Goal: Information Seeking & Learning: Learn about a topic

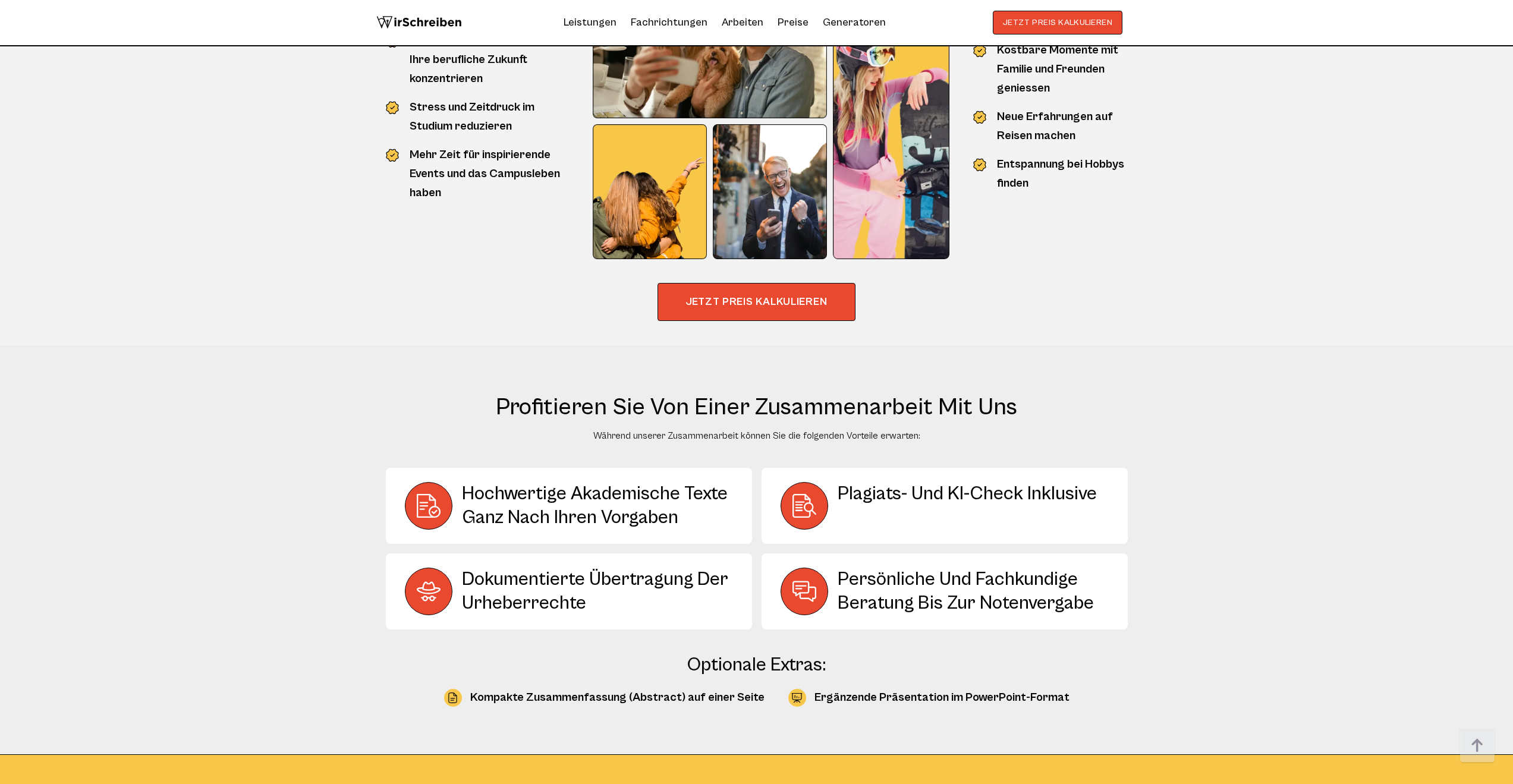
scroll to position [1498, 0]
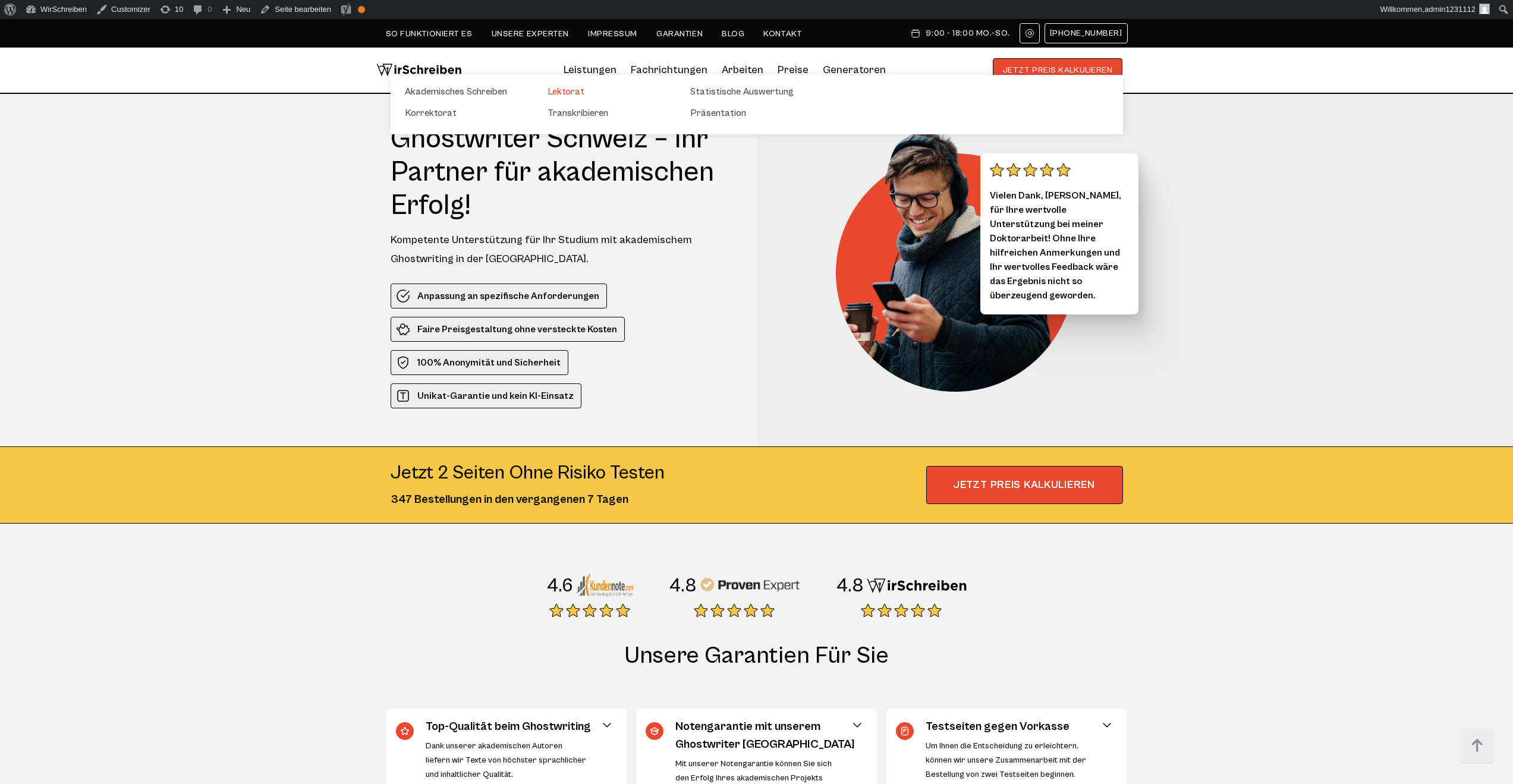
click at [561, 94] on link "Lektorat" at bounding box center [607, 91] width 119 height 14
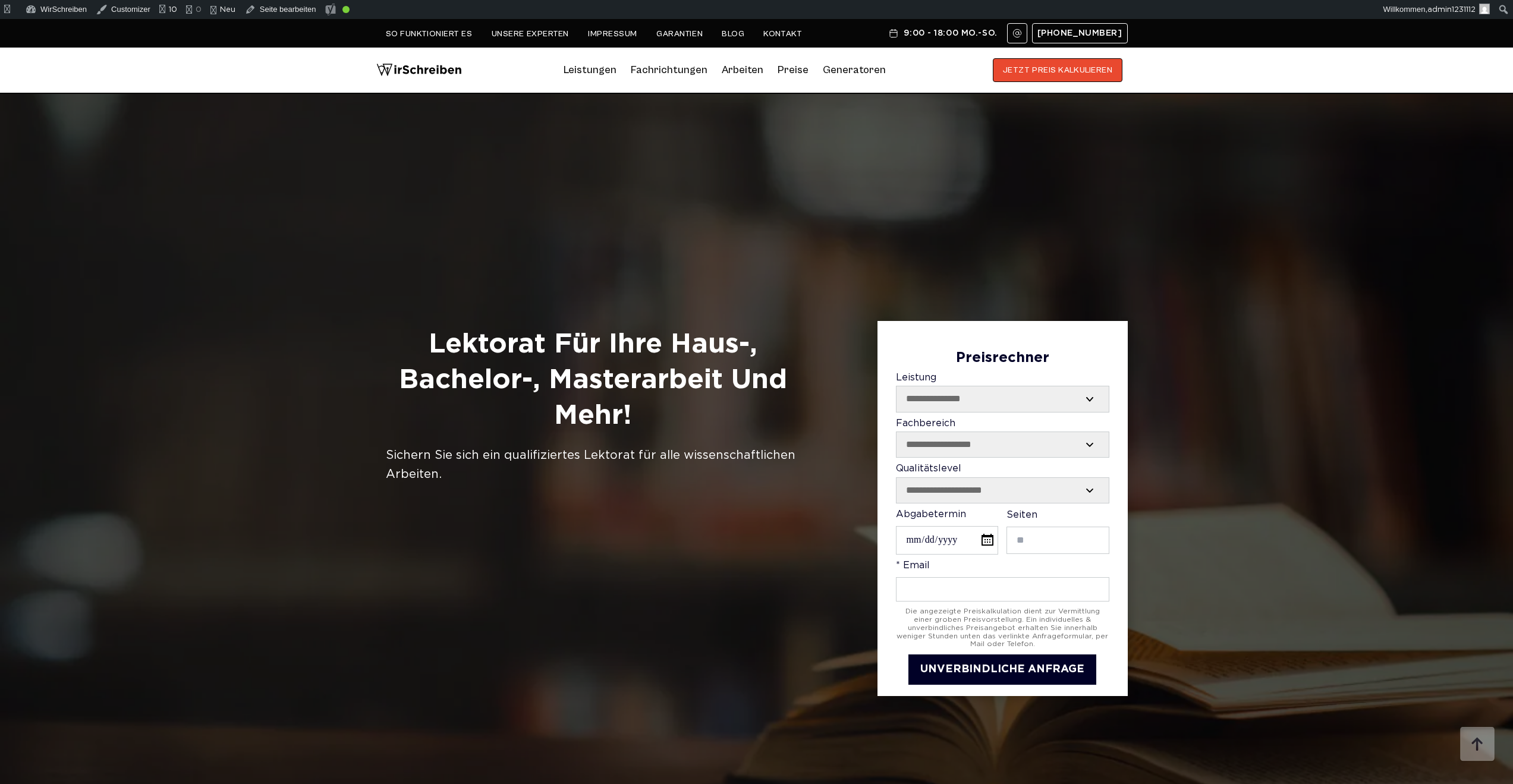
scroll to position [657, 0]
